Goal: Task Accomplishment & Management: Use online tool/utility

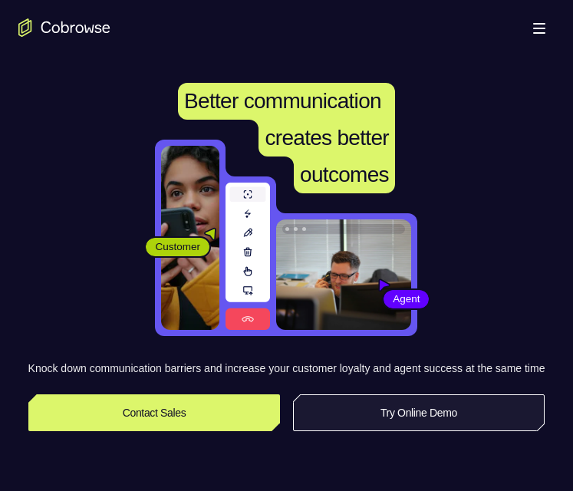
click at [438, 431] on link "Try Online Demo" at bounding box center [419, 413] width 253 height 37
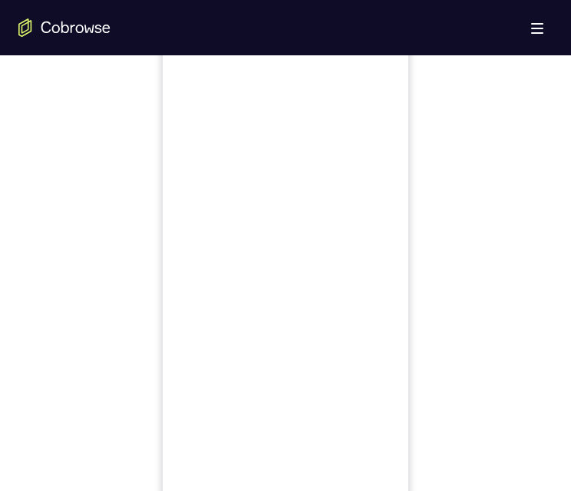
scroll to position [679, 0]
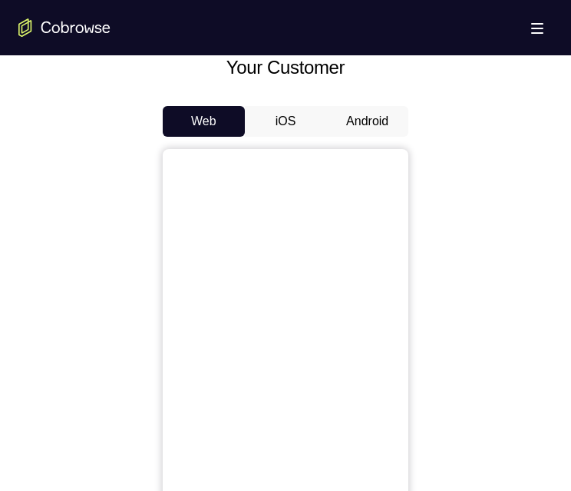
click at [372, 118] on button "Android" at bounding box center [367, 121] width 82 height 31
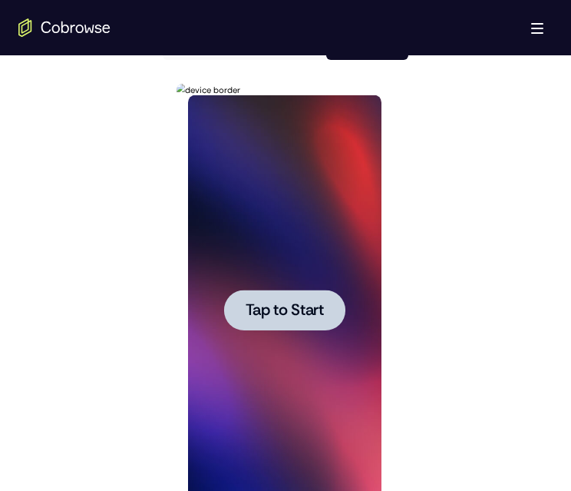
scroll to position [832, 0]
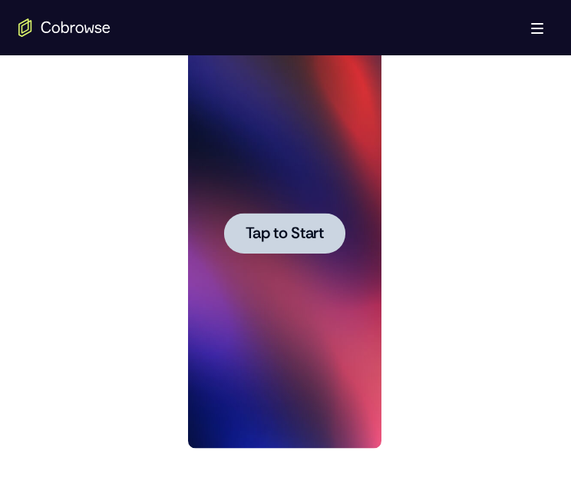
click at [302, 236] on span "Tap to Start" at bounding box center [284, 233] width 78 height 15
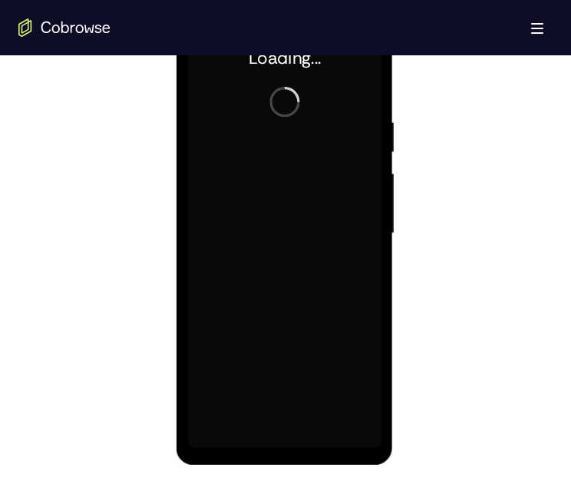
scroll to position [755, 0]
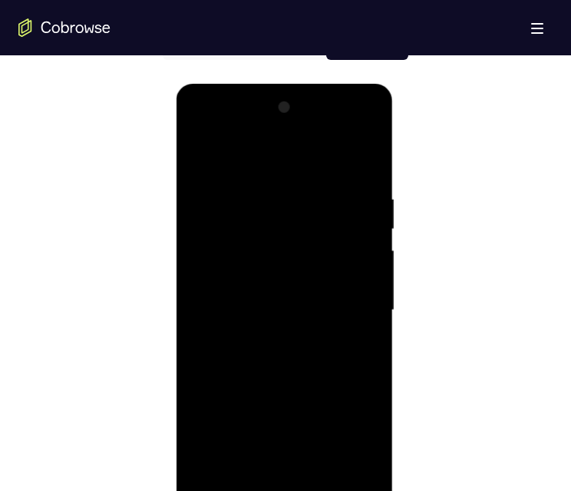
click at [279, 491] on div at bounding box center [283, 310] width 193 height 430
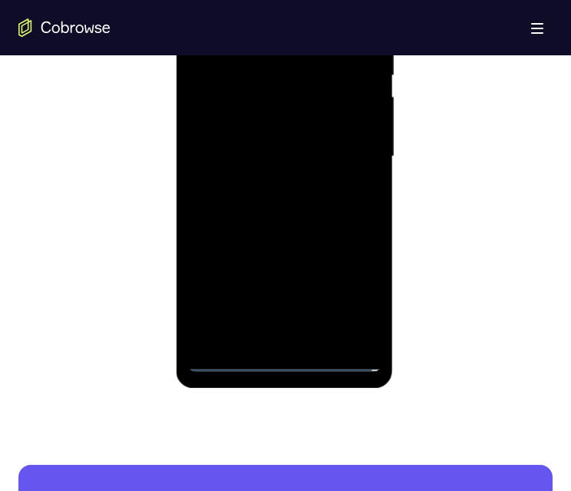
click at [284, 359] on div at bounding box center [283, 157] width 193 height 430
click at [336, 289] on div at bounding box center [283, 157] width 193 height 430
click at [353, 296] on div at bounding box center [283, 157] width 193 height 430
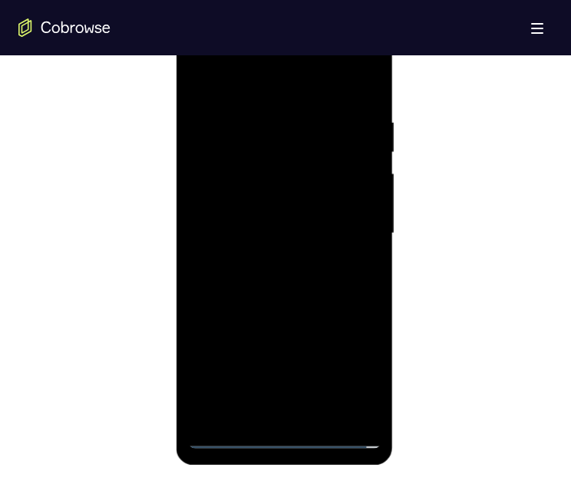
drag, startPoint x: 306, startPoint y: 87, endPoint x: 295, endPoint y: 147, distance: 61.7
click at [306, 88] on div at bounding box center [283, 233] width 193 height 430
click at [348, 223] on div at bounding box center [283, 233] width 193 height 430
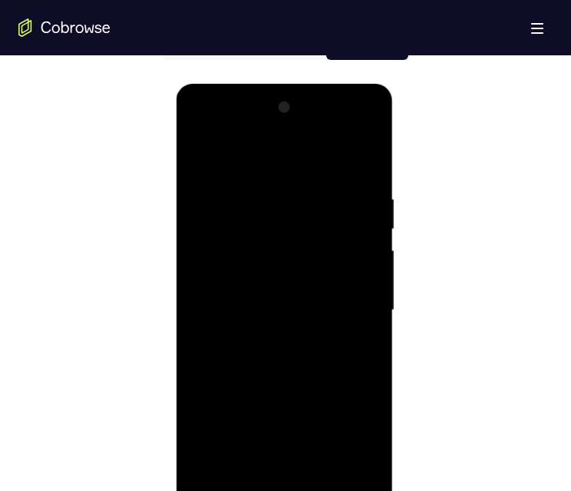
drag, startPoint x: 272, startPoint y: 340, endPoint x: 358, endPoint y: 276, distance: 108.1
click at [269, 341] on div at bounding box center [283, 310] width 193 height 430
click at [326, 304] on div at bounding box center [283, 310] width 193 height 430
click at [317, 273] on div at bounding box center [283, 310] width 193 height 430
drag, startPoint x: 350, startPoint y: 301, endPoint x: 321, endPoint y: 123, distance: 180.5
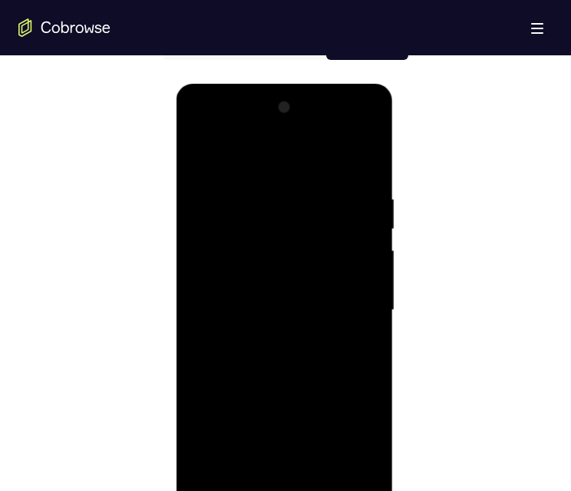
click at [349, 302] on div at bounding box center [283, 310] width 193 height 430
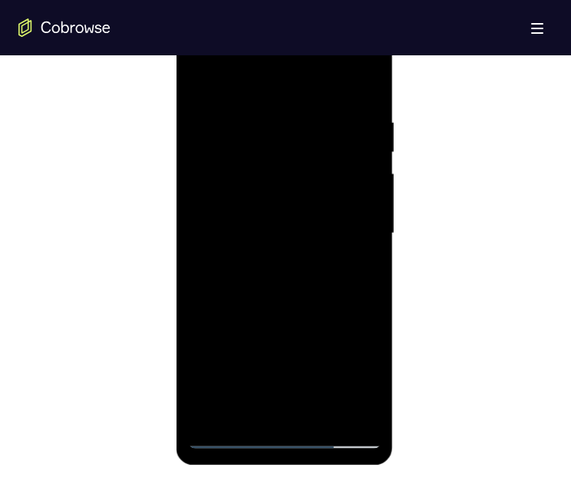
click at [317, 292] on div at bounding box center [283, 233] width 193 height 430
click at [375, 391] on div at bounding box center [283, 233] width 193 height 430
drag, startPoint x: 292, startPoint y: 226, endPoint x: 280, endPoint y: 141, distance: 86.1
click at [279, 143] on div at bounding box center [283, 233] width 193 height 430
drag, startPoint x: 332, startPoint y: 226, endPoint x: 240, endPoint y: 243, distance: 93.5
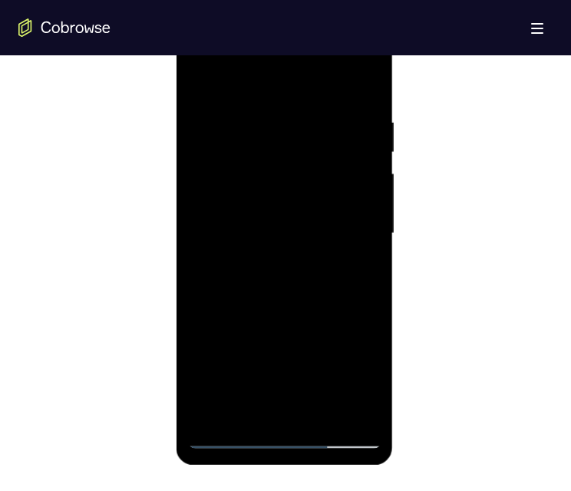
click at [241, 243] on div at bounding box center [283, 233] width 193 height 430
drag, startPoint x: 313, startPoint y: 253, endPoint x: 219, endPoint y: 267, distance: 95.5
click at [225, 264] on div at bounding box center [283, 233] width 193 height 430
drag, startPoint x: 296, startPoint y: 206, endPoint x: 211, endPoint y: 273, distance: 107.8
click at [180, 264] on div at bounding box center [284, 236] width 217 height 458
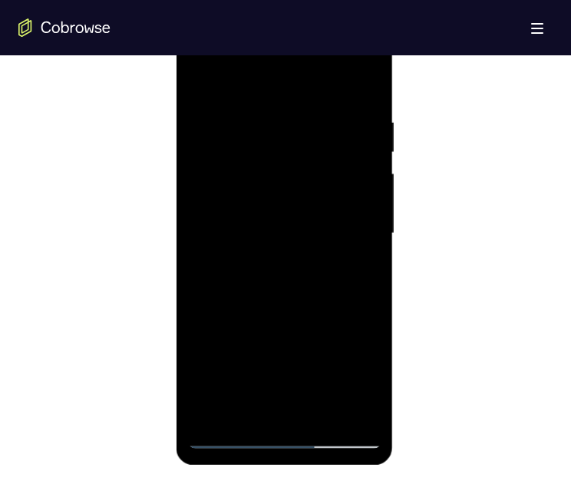
drag, startPoint x: 351, startPoint y: 276, endPoint x: 274, endPoint y: 285, distance: 77.2
click at [277, 282] on div at bounding box center [283, 233] width 193 height 430
click at [370, 231] on div at bounding box center [283, 233] width 193 height 430
drag, startPoint x: 372, startPoint y: 228, endPoint x: 570, endPoint y: 216, distance: 198.4
click at [372, 228] on div at bounding box center [283, 233] width 193 height 430
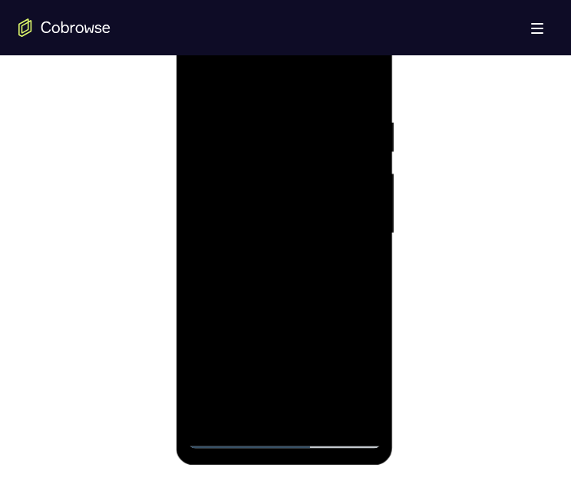
drag, startPoint x: 425, startPoint y: 183, endPoint x: 425, endPoint y: 197, distance: 14.6
click at [425, 197] on div at bounding box center [285, 231] width 534 height 472
drag, startPoint x: 425, startPoint y: 194, endPoint x: 409, endPoint y: 164, distance: 34.0
click at [408, 165] on div at bounding box center [285, 231] width 534 height 472
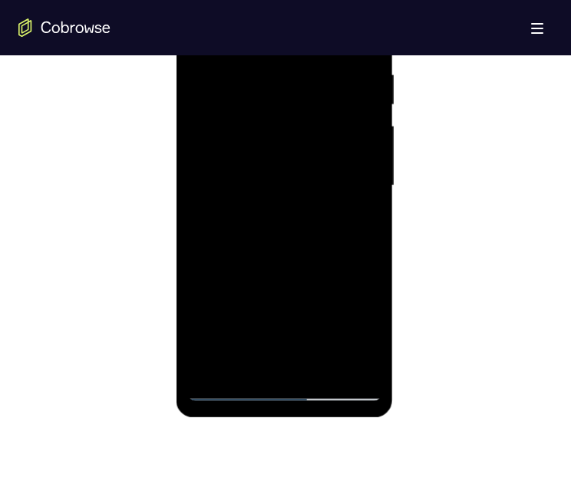
drag, startPoint x: 282, startPoint y: 197, endPoint x: 350, endPoint y: 206, distance: 68.2
click at [395, 154] on html "Online web based iOS Simulators and Android Emulators. Run iPhone, iPad, Mobile…" at bounding box center [285, 189] width 219 height 461
drag, startPoint x: 342, startPoint y: 276, endPoint x: 351, endPoint y: 278, distance: 9.5
click at [349, 284] on div at bounding box center [283, 186] width 193 height 430
drag, startPoint x: 328, startPoint y: 221, endPoint x: 335, endPoint y: 225, distance: 7.9
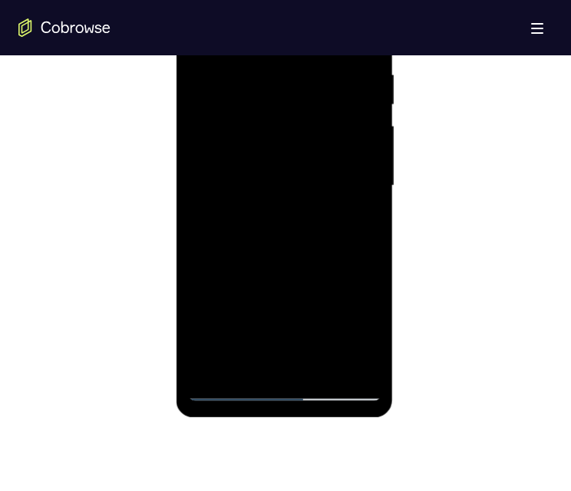
click at [329, 226] on div at bounding box center [283, 186] width 193 height 430
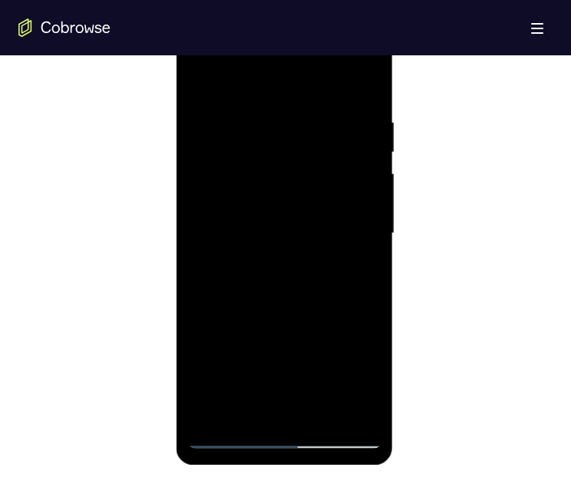
drag, startPoint x: 263, startPoint y: 162, endPoint x: 261, endPoint y: 232, distance: 69.9
click at [261, 233] on div at bounding box center [283, 233] width 193 height 430
drag, startPoint x: 248, startPoint y: 232, endPoint x: 241, endPoint y: 203, distance: 29.2
click at [241, 203] on div at bounding box center [283, 233] width 193 height 430
click at [197, 183] on div at bounding box center [283, 233] width 193 height 430
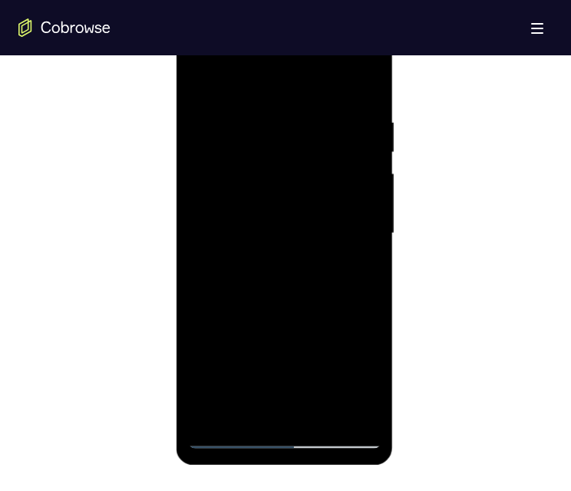
click at [200, 179] on div at bounding box center [283, 233] width 193 height 430
click at [202, 173] on div at bounding box center [283, 233] width 193 height 430
click at [200, 183] on div at bounding box center [283, 233] width 193 height 430
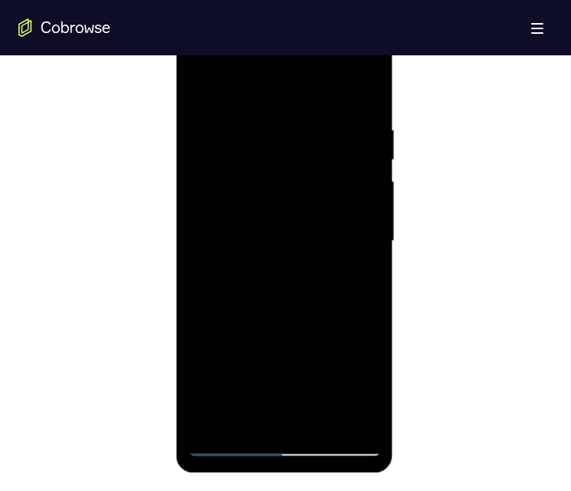
scroll to position [748, 0]
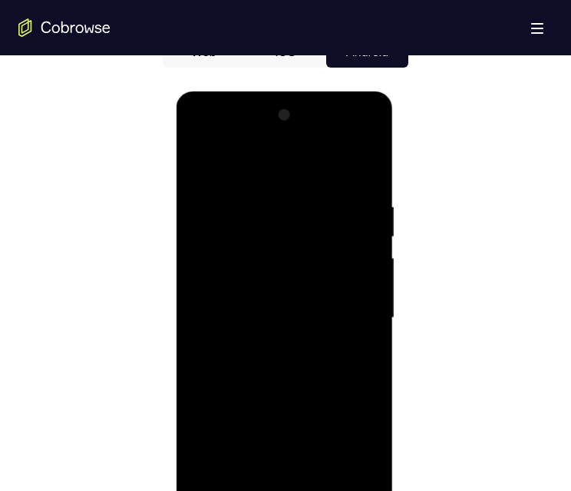
drag, startPoint x: 305, startPoint y: 282, endPoint x: 317, endPoint y: 362, distance: 80.8
click at [315, 362] on div at bounding box center [283, 318] width 193 height 430
drag, startPoint x: 288, startPoint y: 231, endPoint x: 289, endPoint y: 188, distance: 43.0
click at [289, 185] on div at bounding box center [283, 318] width 193 height 430
click at [323, 491] on div at bounding box center [283, 318] width 193 height 430
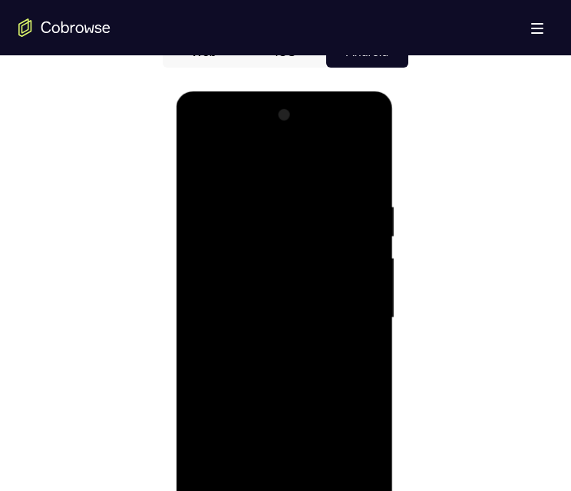
scroll to position [851, 0]
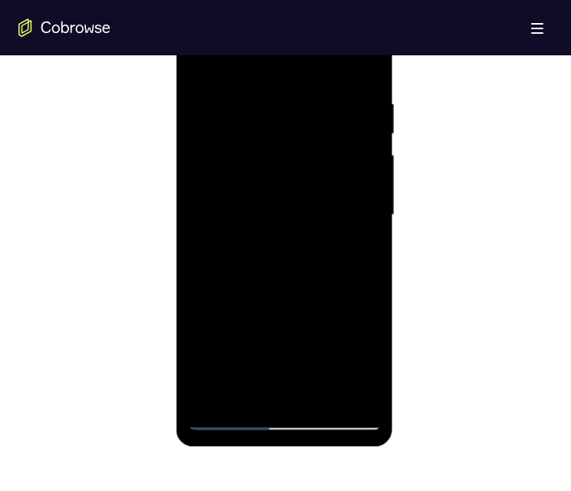
click at [289, 299] on div at bounding box center [283, 215] width 193 height 430
click at [236, 415] on div at bounding box center [283, 215] width 193 height 430
drag, startPoint x: 347, startPoint y: 115, endPoint x: 360, endPoint y: 162, distance: 48.6
click at [357, 190] on div at bounding box center [283, 215] width 193 height 430
click at [365, 61] on div at bounding box center [283, 215] width 193 height 430
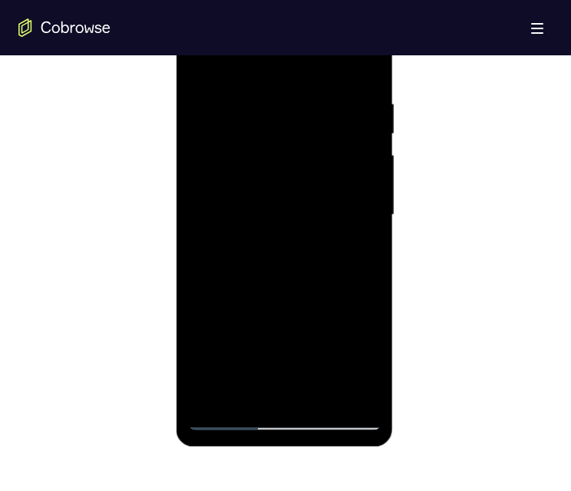
click at [246, 81] on div at bounding box center [283, 215] width 193 height 430
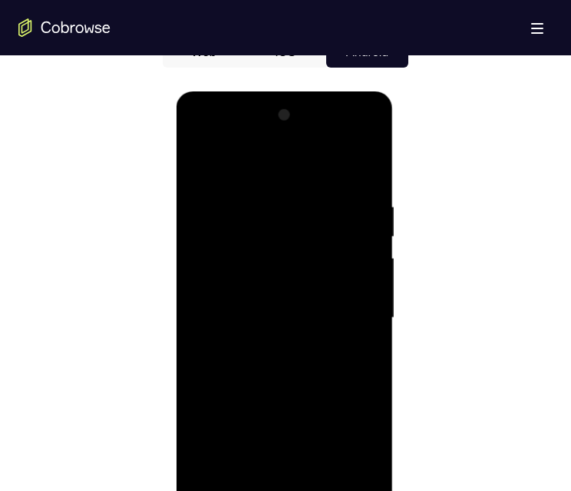
click at [236, 188] on div at bounding box center [283, 318] width 193 height 430
drag, startPoint x: 332, startPoint y: 303, endPoint x: 306, endPoint y: 238, distance: 70.0
click at [306, 240] on div at bounding box center [283, 318] width 193 height 430
drag, startPoint x: 280, startPoint y: 423, endPoint x: 282, endPoint y: 337, distance: 86.0
click at [279, 340] on div at bounding box center [283, 318] width 193 height 430
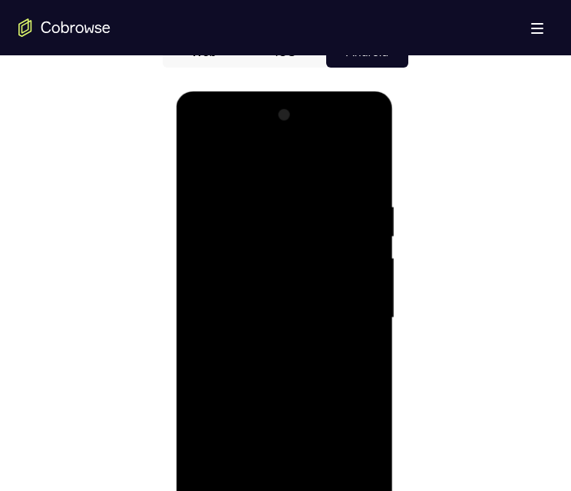
drag, startPoint x: 322, startPoint y: 249, endPoint x: 329, endPoint y: 346, distance: 97.0
click at [329, 346] on div at bounding box center [283, 318] width 193 height 430
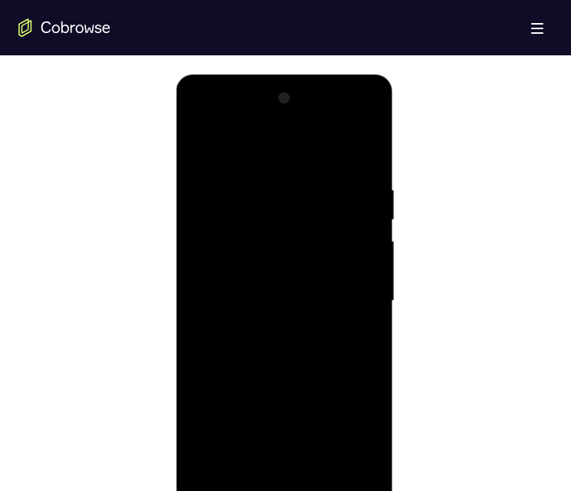
click at [199, 147] on div at bounding box center [283, 301] width 193 height 430
click at [318, 173] on div at bounding box center [283, 301] width 193 height 430
click at [203, 146] on div at bounding box center [283, 301] width 193 height 430
click at [355, 481] on div at bounding box center [283, 301] width 193 height 430
drag, startPoint x: 299, startPoint y: 342, endPoint x: 319, endPoint y: 369, distance: 33.9
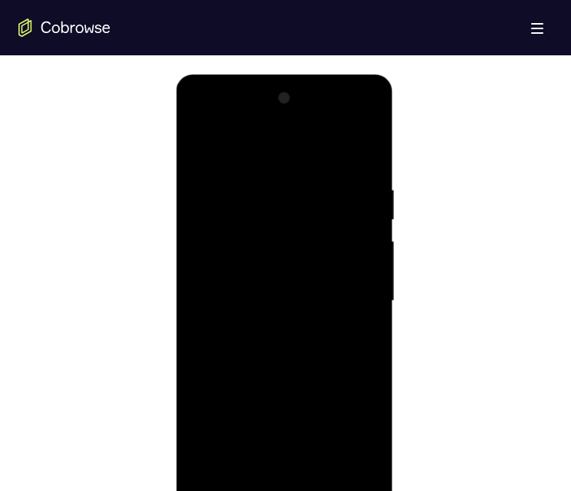
click at [312, 368] on div at bounding box center [283, 301] width 193 height 430
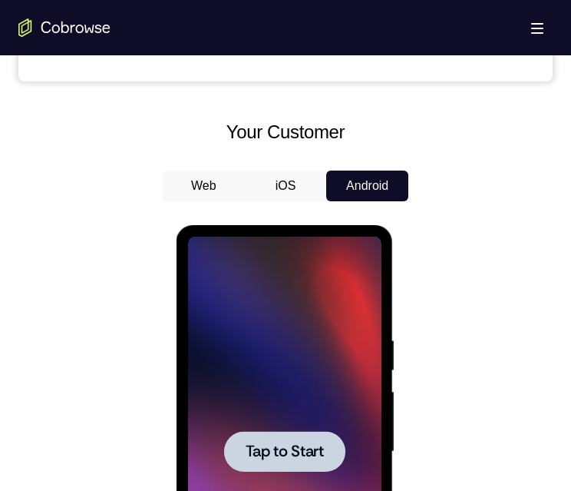
scroll to position [691, 0]
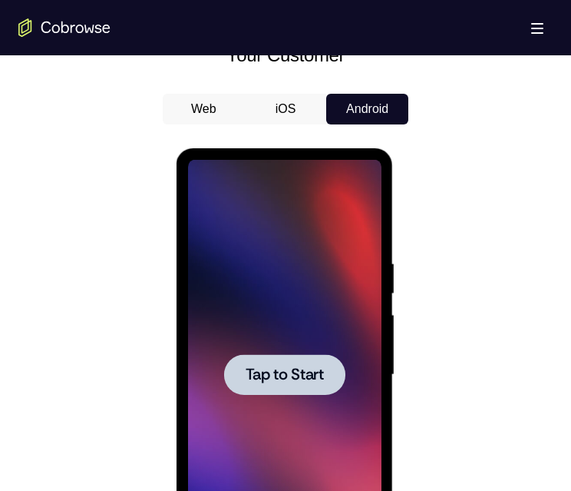
click at [325, 376] on div at bounding box center [283, 374] width 121 height 41
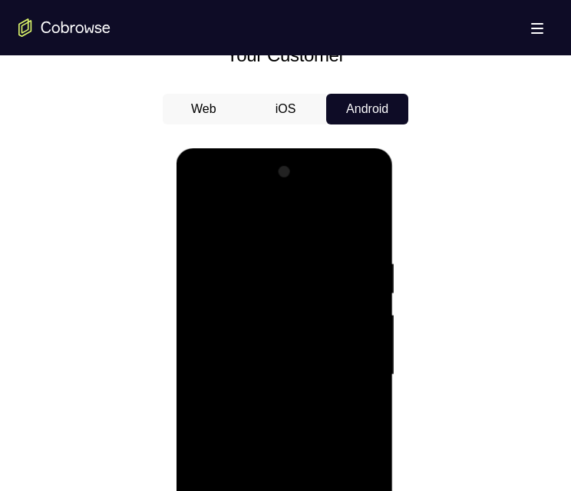
scroll to position [844, 0]
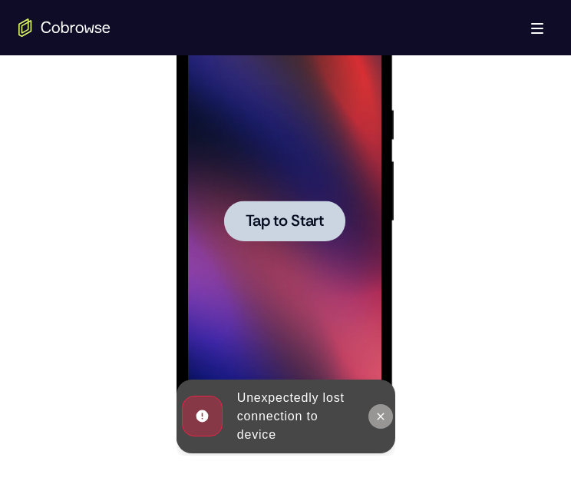
click at [391, 419] on button at bounding box center [380, 416] width 25 height 25
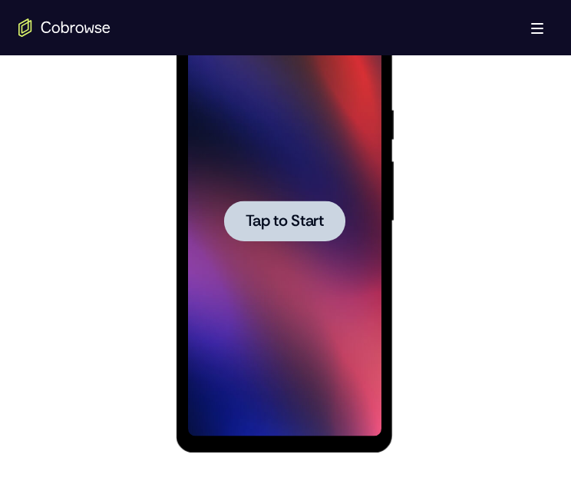
click at [315, 226] on span "Tap to Start" at bounding box center [284, 220] width 78 height 15
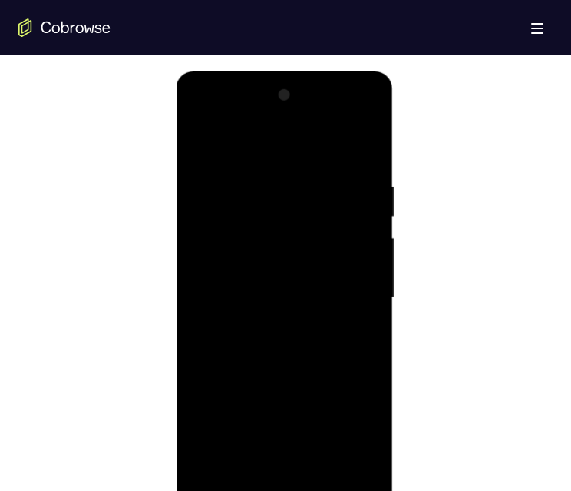
scroll to position [921, 0]
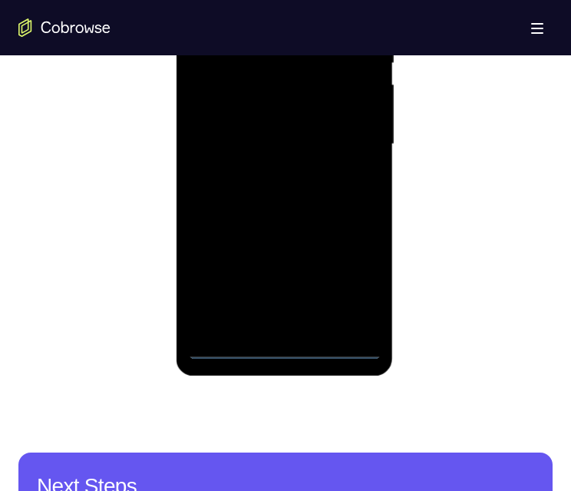
click at [280, 349] on div at bounding box center [283, 144] width 193 height 430
click at [348, 268] on div at bounding box center [283, 144] width 193 height 430
click at [275, 0] on div at bounding box center [283, 144] width 193 height 430
click at [355, 139] on div at bounding box center [283, 144] width 193 height 430
click at [273, 172] on div at bounding box center [283, 144] width 193 height 430
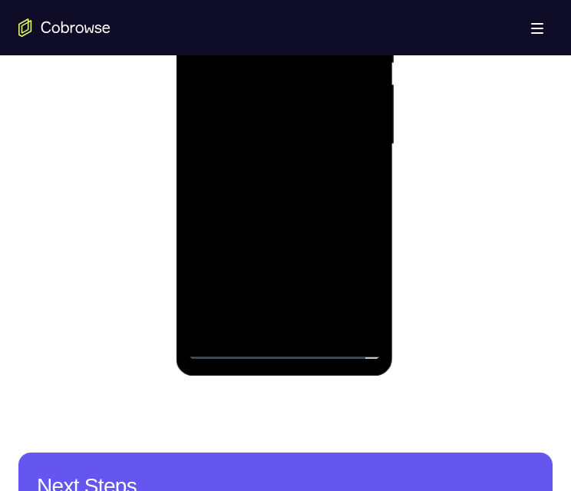
click at [273, 129] on div at bounding box center [283, 144] width 193 height 430
click at [328, 111] on div at bounding box center [283, 144] width 193 height 430
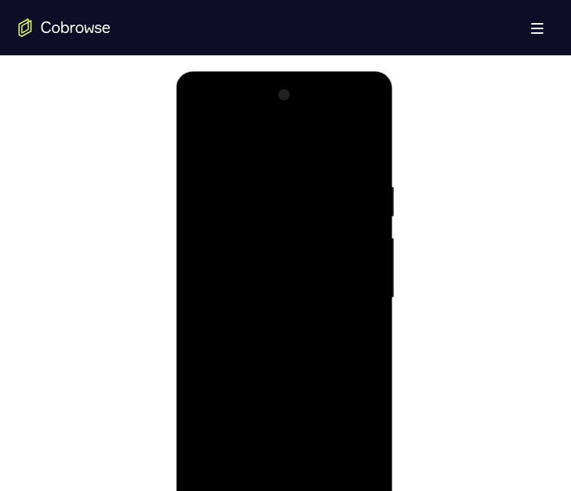
click at [363, 263] on div at bounding box center [283, 298] width 193 height 430
click at [339, 291] on div at bounding box center [283, 298] width 193 height 430
click at [361, 264] on div at bounding box center [283, 298] width 193 height 430
click at [358, 269] on div at bounding box center [283, 298] width 193 height 430
click at [342, 299] on div at bounding box center [283, 298] width 193 height 430
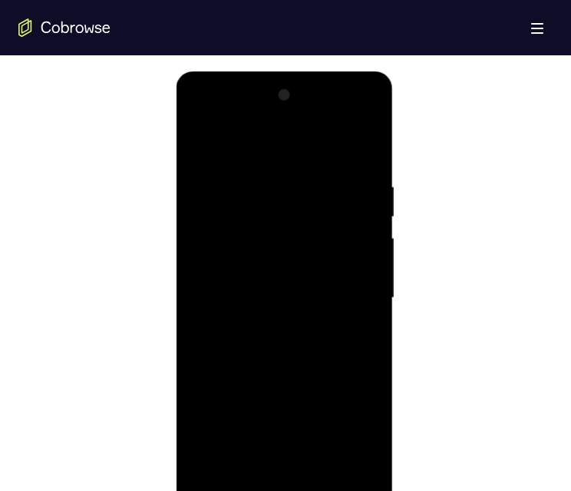
click at [273, 327] on div at bounding box center [283, 298] width 193 height 430
click at [273, 337] on div at bounding box center [283, 298] width 193 height 430
click at [360, 319] on div at bounding box center [283, 298] width 193 height 430
click at [233, 286] on div at bounding box center [283, 298] width 193 height 430
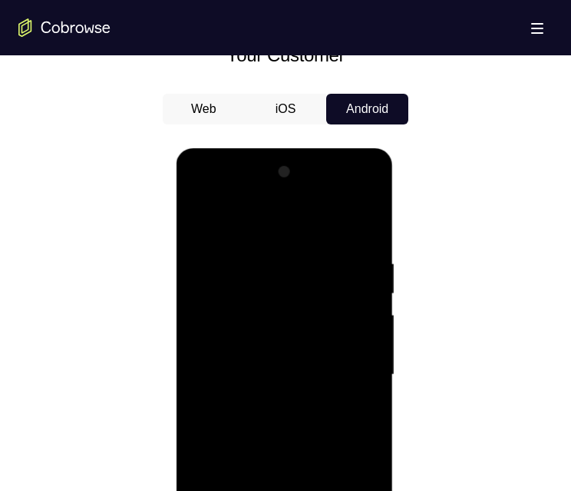
click at [223, 491] on div at bounding box center [283, 375] width 193 height 430
click at [360, 392] on div at bounding box center [283, 375] width 193 height 430
click at [329, 376] on div at bounding box center [283, 375] width 193 height 430
click at [332, 425] on div at bounding box center [283, 375] width 193 height 430
click at [309, 437] on div at bounding box center [283, 375] width 193 height 430
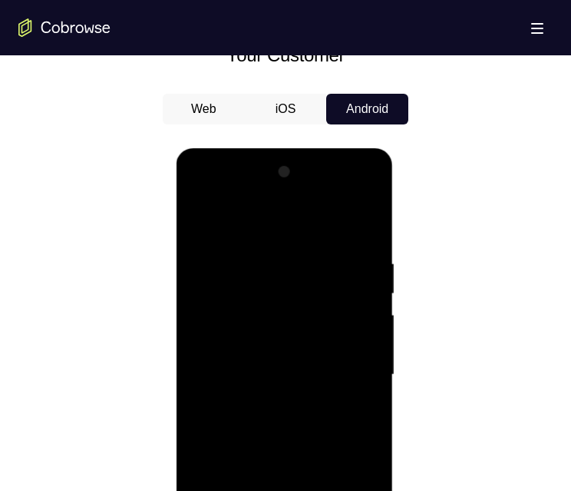
click at [309, 437] on div at bounding box center [283, 375] width 193 height 430
click at [369, 213] on div at bounding box center [283, 375] width 193 height 430
click at [243, 257] on div at bounding box center [283, 375] width 193 height 430
click at [201, 216] on div at bounding box center [283, 375] width 193 height 430
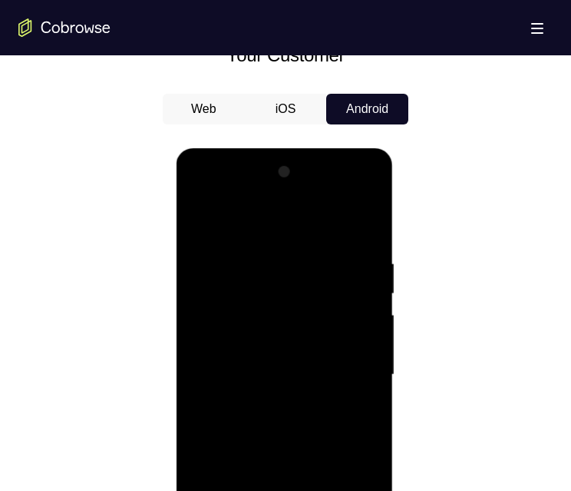
click at [266, 246] on div at bounding box center [283, 375] width 193 height 430
click at [348, 491] on div at bounding box center [283, 375] width 193 height 430
drag, startPoint x: 345, startPoint y: 446, endPoint x: 345, endPoint y: 436, distance: 10.0
click at [345, 438] on div at bounding box center [283, 375] width 193 height 430
drag, startPoint x: 342, startPoint y: 552, endPoint x: 340, endPoint y: 331, distance: 221.1
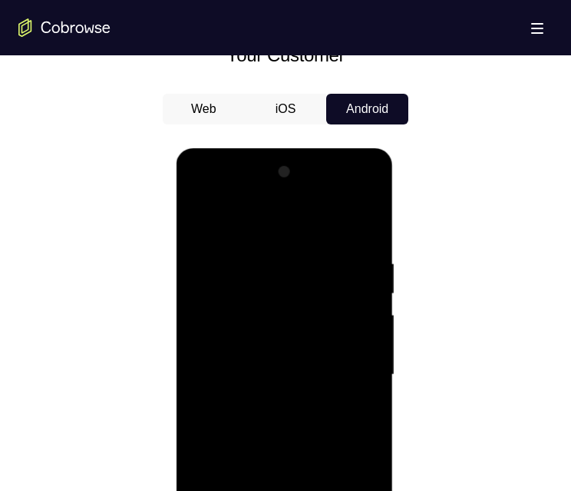
click at [342, 491] on div at bounding box center [283, 375] width 193 height 430
click at [351, 335] on div at bounding box center [283, 375] width 193 height 430
click at [351, 334] on div at bounding box center [283, 375] width 193 height 430
click at [360, 228] on div at bounding box center [283, 375] width 193 height 430
drag, startPoint x: 322, startPoint y: 388, endPoint x: 339, endPoint y: 517, distance: 130.1
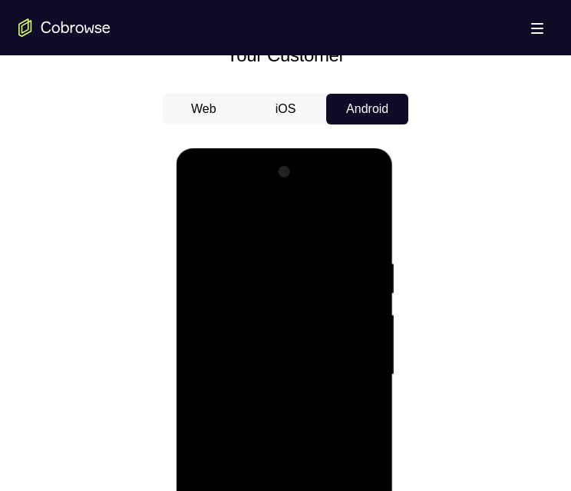
click at [339, 491] on div at bounding box center [283, 375] width 193 height 430
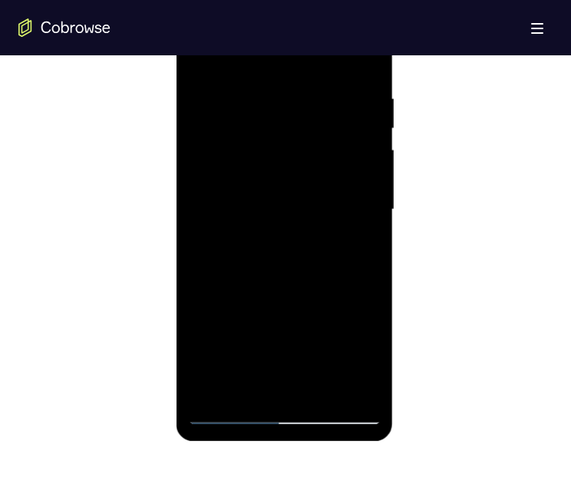
click at [247, 389] on div at bounding box center [283, 210] width 193 height 430
click at [245, 54] on div at bounding box center [283, 210] width 193 height 430
drag, startPoint x: 370, startPoint y: 98, endPoint x: 351, endPoint y: 88, distance: 22.0
click at [369, 100] on div at bounding box center [283, 210] width 193 height 430
click at [282, 59] on div at bounding box center [283, 210] width 193 height 430
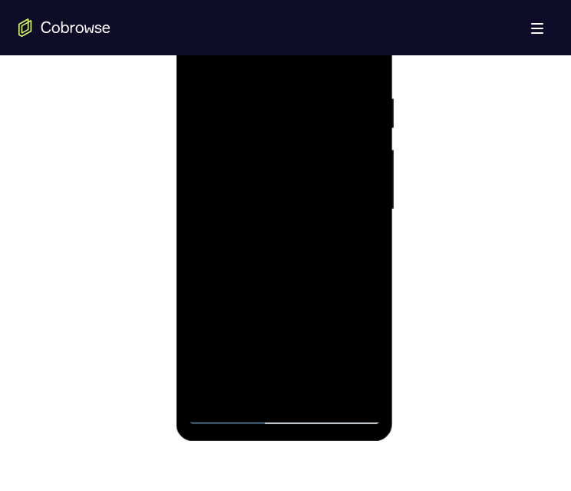
click at [286, 106] on div at bounding box center [283, 210] width 193 height 430
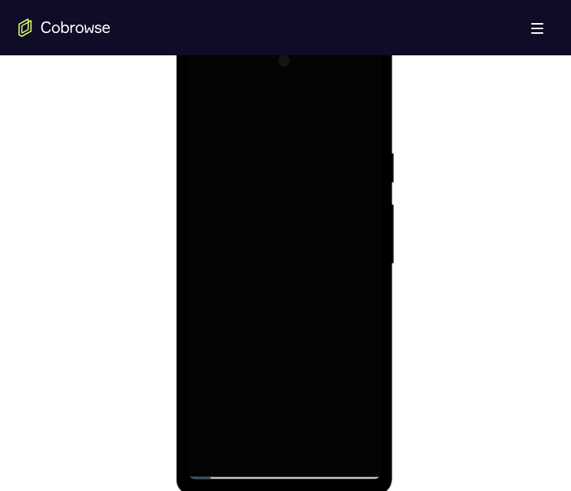
click at [262, 193] on div at bounding box center [283, 264] width 193 height 430
click at [325, 441] on div at bounding box center [283, 264] width 193 height 430
click at [336, 341] on div at bounding box center [283, 264] width 193 height 430
click at [325, 224] on div at bounding box center [283, 264] width 193 height 430
click at [229, 461] on div at bounding box center [283, 264] width 193 height 430
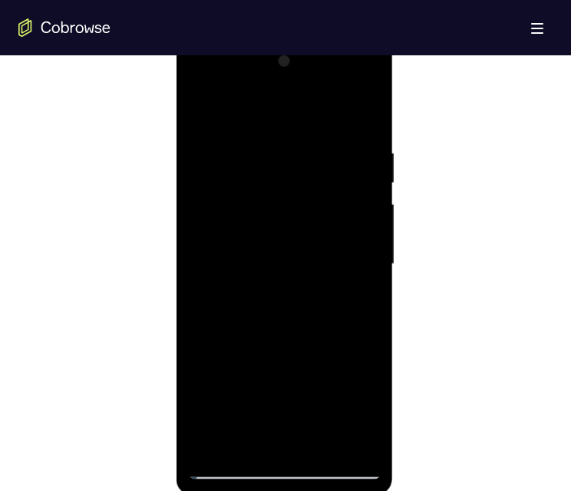
drag, startPoint x: 230, startPoint y: 467, endPoint x: 240, endPoint y: 464, distance: 11.2
click at [235, 466] on div at bounding box center [283, 264] width 193 height 430
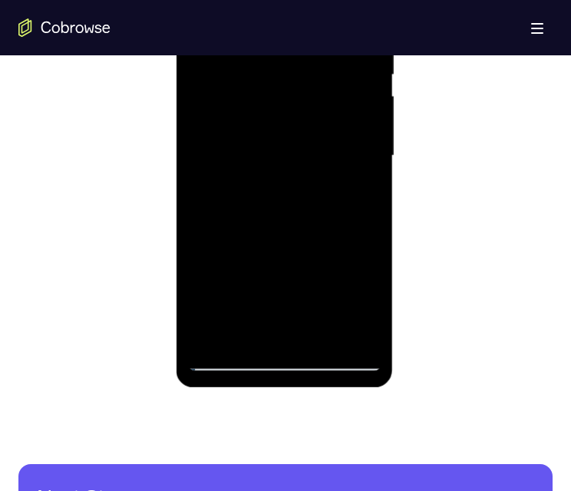
click at [229, 362] on div at bounding box center [283, 156] width 193 height 430
drag, startPoint x: 213, startPoint y: 339, endPoint x: 189, endPoint y: 357, distance: 30.7
click at [214, 339] on div at bounding box center [283, 156] width 193 height 430
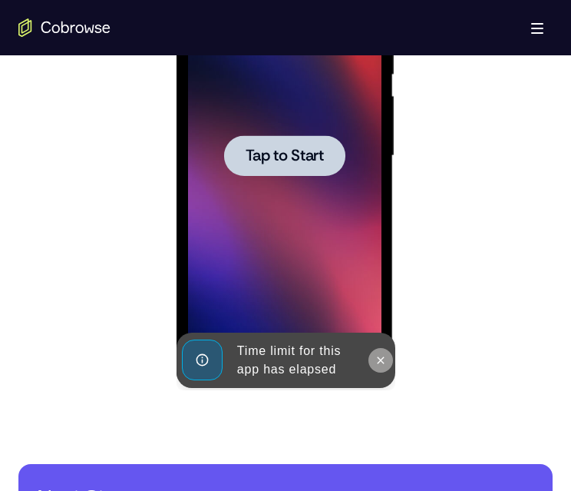
click at [378, 355] on icon at bounding box center [380, 360] width 12 height 12
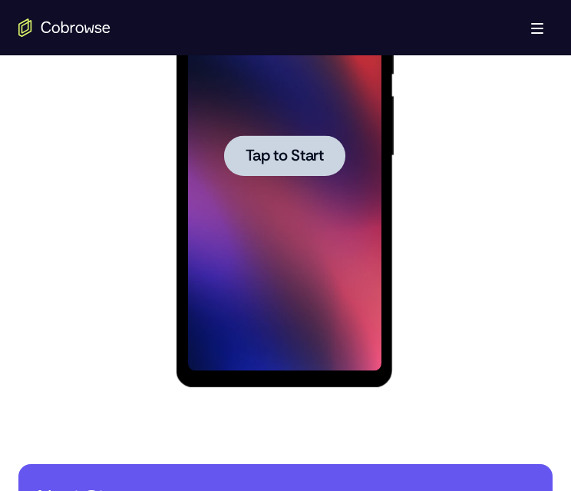
click at [288, 148] on span "Tap to Start" at bounding box center [284, 155] width 78 height 15
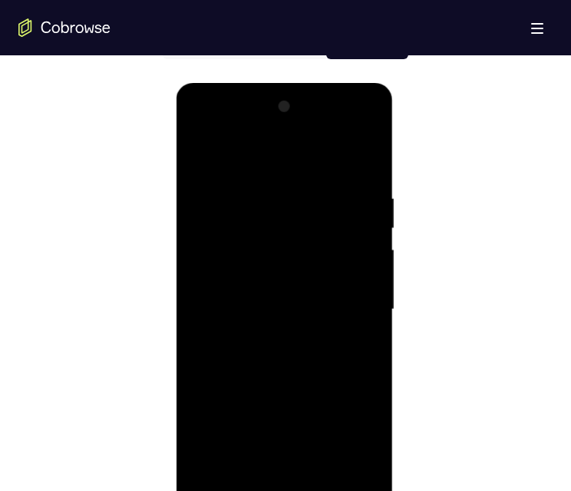
scroll to position [833, 0]
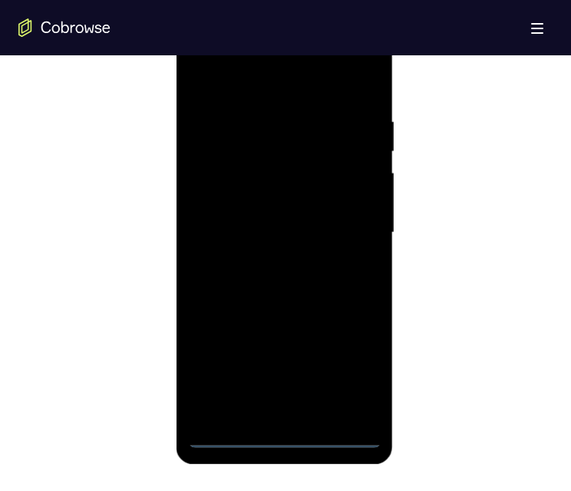
click at [289, 433] on div at bounding box center [283, 233] width 193 height 430
click at [343, 367] on div at bounding box center [283, 233] width 193 height 430
click at [269, 62] on div at bounding box center [283, 233] width 193 height 430
click at [271, 82] on div at bounding box center [283, 233] width 193 height 430
click at [356, 216] on div at bounding box center [283, 233] width 193 height 430
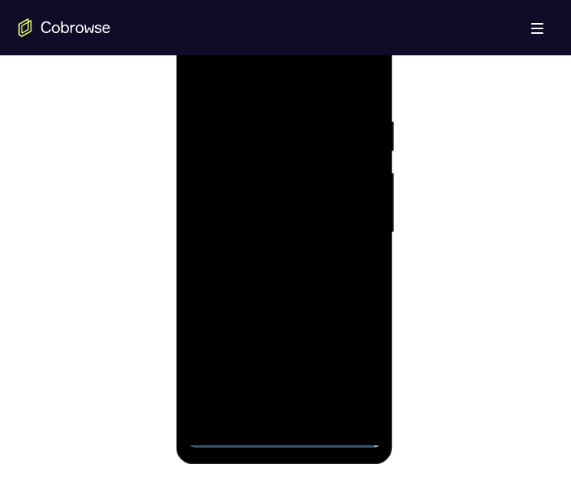
click at [266, 261] on div at bounding box center [283, 233] width 193 height 430
click at [288, 229] on div at bounding box center [283, 233] width 193 height 430
click at [298, 201] on div at bounding box center [283, 233] width 193 height 430
click at [338, 231] on div at bounding box center [283, 233] width 193 height 430
click at [313, 282] on div at bounding box center [283, 233] width 193 height 430
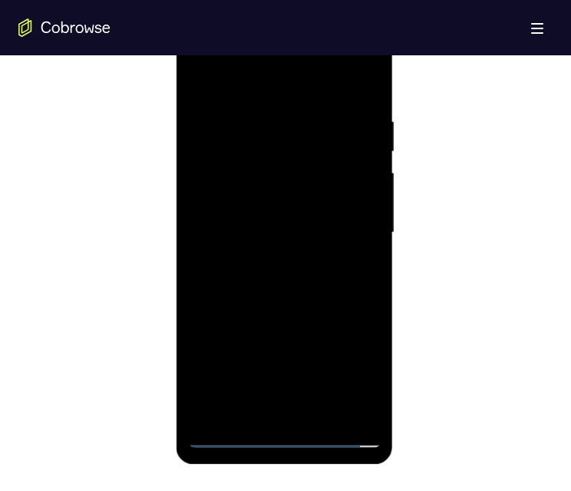
click at [358, 279] on div at bounding box center [283, 233] width 193 height 430
click at [335, 252] on div at bounding box center [283, 233] width 193 height 430
click at [372, 393] on div at bounding box center [283, 233] width 193 height 430
click at [372, 302] on div at bounding box center [283, 233] width 193 height 430
click at [370, 299] on div at bounding box center [283, 233] width 193 height 430
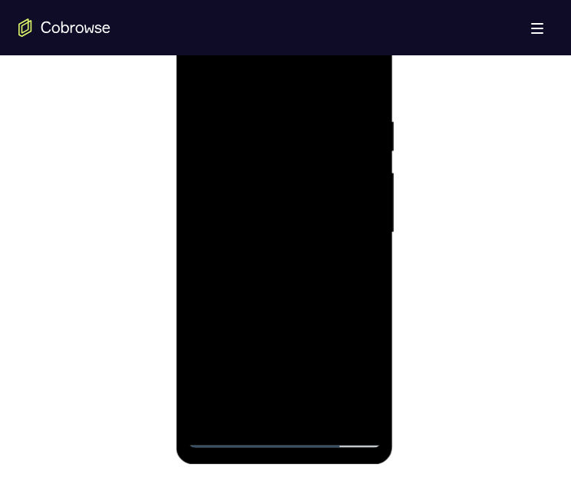
click at [371, 301] on div at bounding box center [283, 233] width 193 height 430
click at [371, 298] on div at bounding box center [283, 233] width 193 height 430
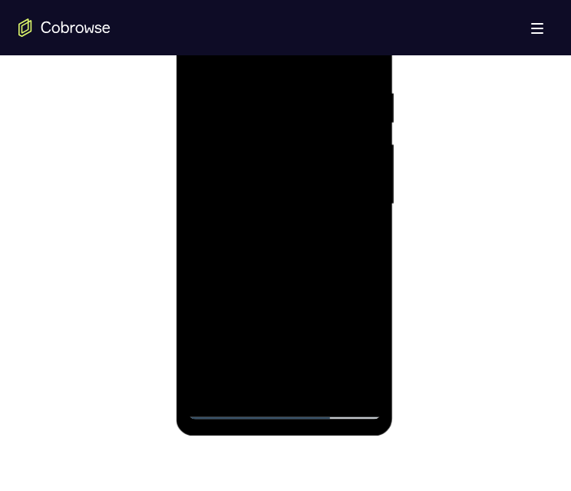
click at [366, 269] on div at bounding box center [283, 204] width 193 height 430
drag, startPoint x: 316, startPoint y: 238, endPoint x: 277, endPoint y: 159, distance: 88.2
click at [278, 159] on div at bounding box center [283, 204] width 193 height 430
drag, startPoint x: 319, startPoint y: 269, endPoint x: 273, endPoint y: 131, distance: 144.7
click at [275, 127] on div at bounding box center [283, 204] width 193 height 430
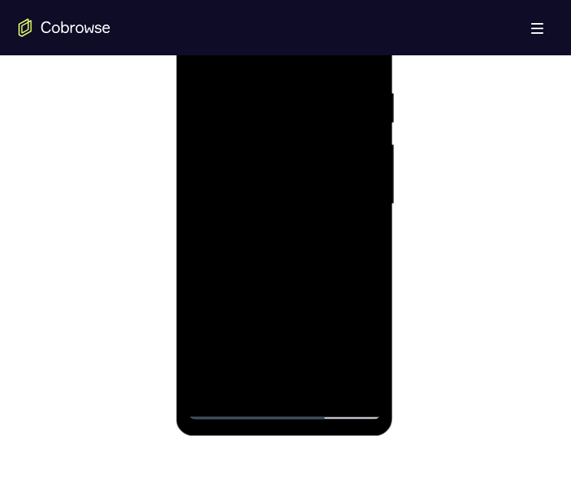
drag, startPoint x: 286, startPoint y: 193, endPoint x: 259, endPoint y: 62, distance: 134.0
click at [243, 37] on div at bounding box center [283, 204] width 193 height 430
click at [272, 107] on div at bounding box center [283, 204] width 193 height 430
drag, startPoint x: 297, startPoint y: 183, endPoint x: 279, endPoint y: 48, distance: 135.5
click at [273, 23] on div at bounding box center [283, 204] width 193 height 430
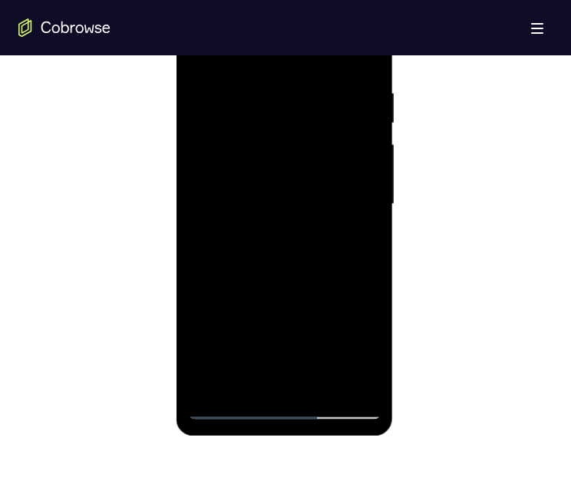
scroll to position [451, 0]
